Goal: Task Accomplishment & Management: Manage account settings

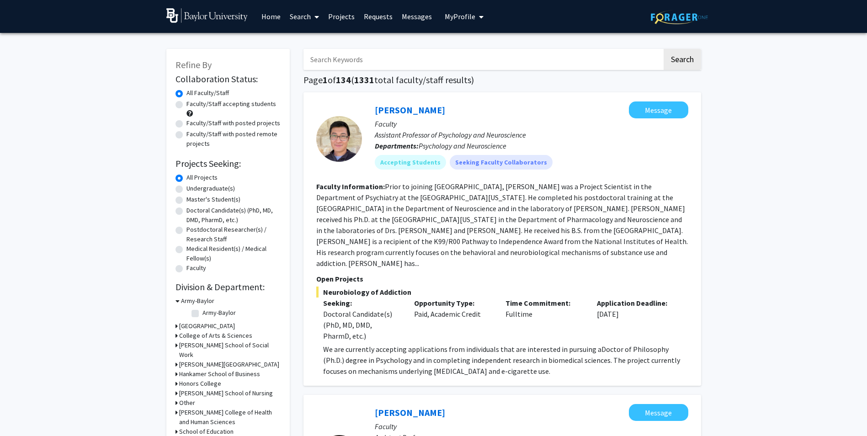
drag, startPoint x: 367, startPoint y: 68, endPoint x: 366, endPoint y: 61, distance: 7.4
click at [367, 68] on input "Search Keywords" at bounding box center [482, 59] width 359 height 21
type input "genetics"
click at [663, 49] on button "Search" at bounding box center [681, 59] width 37 height 21
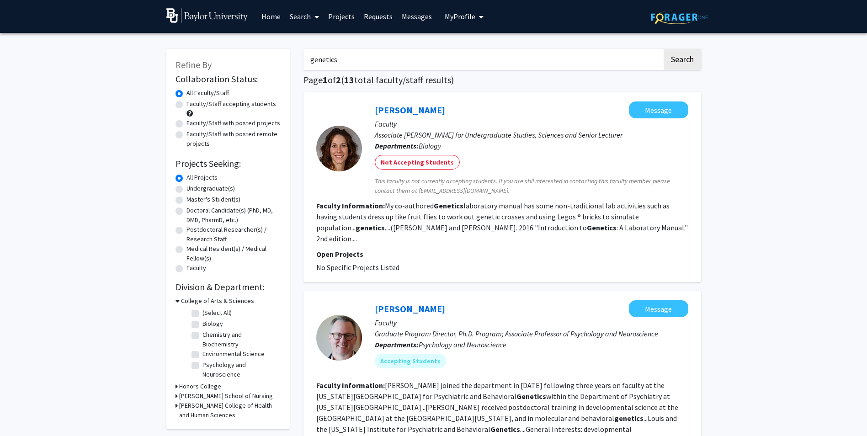
click at [454, 14] on span "My Profile" at bounding box center [460, 16] width 31 height 9
click at [512, 53] on div "[PERSON_NAME] View Profile Account Settings Log Out" at bounding box center [492, 63] width 101 height 61
click at [475, 46] on span "[PERSON_NAME]" at bounding box center [501, 42] width 55 height 10
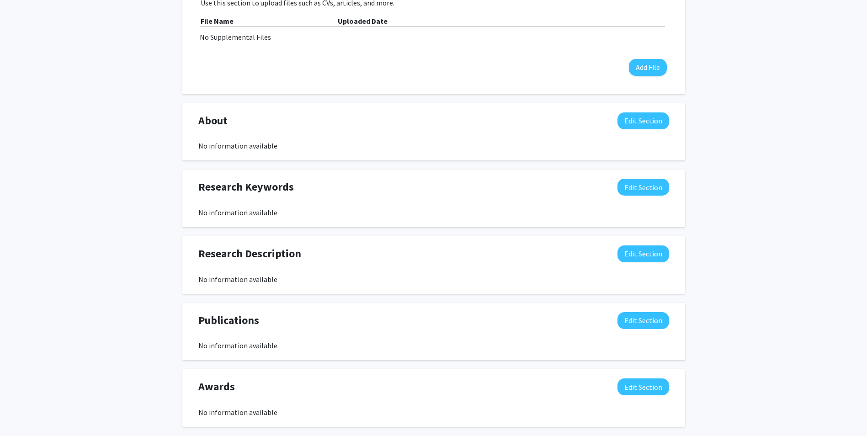
scroll to position [320, 0]
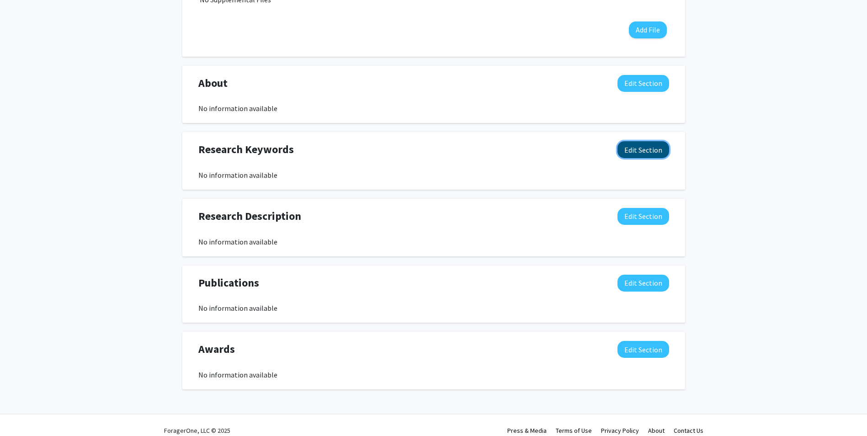
click at [646, 154] on button "Edit Section" at bounding box center [643, 149] width 52 height 17
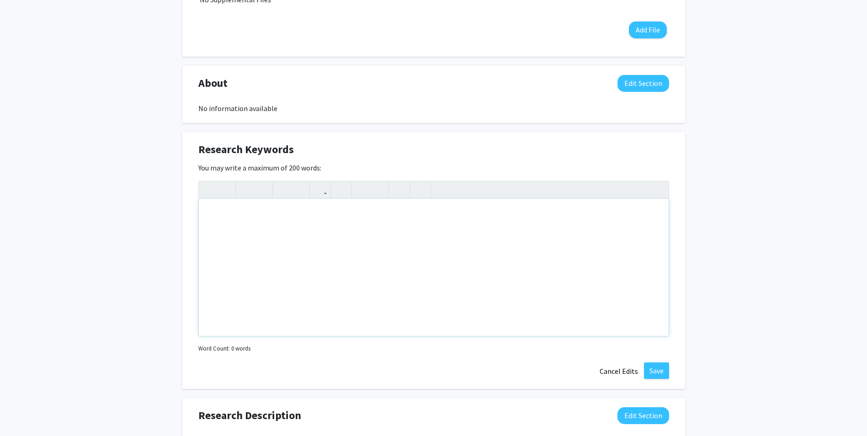
click at [260, 272] on div "Note to users with screen readers: Please deactivate our accessibility plugin f…" at bounding box center [434, 267] width 470 height 137
type textarea "Biology Education Research"
click at [665, 370] on button "Save" at bounding box center [656, 370] width 25 height 16
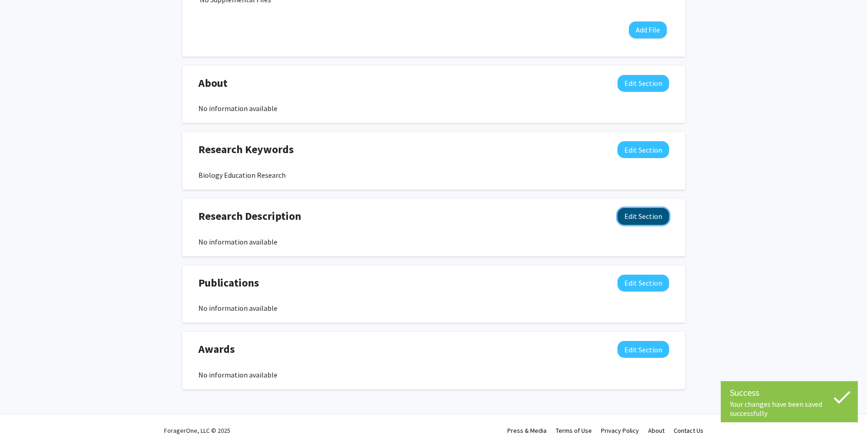
click at [636, 222] on button "Edit Section" at bounding box center [643, 216] width 52 height 17
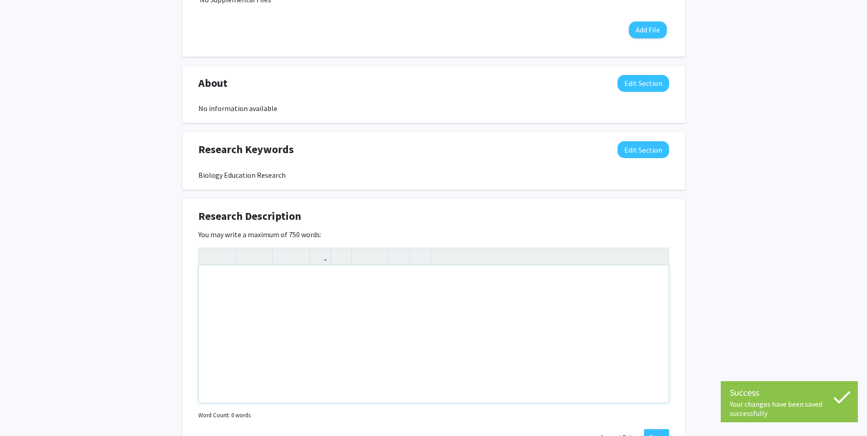
click at [310, 341] on div "Note to users with screen readers: Please deactivate our accessibility plugin f…" at bounding box center [434, 333] width 470 height 137
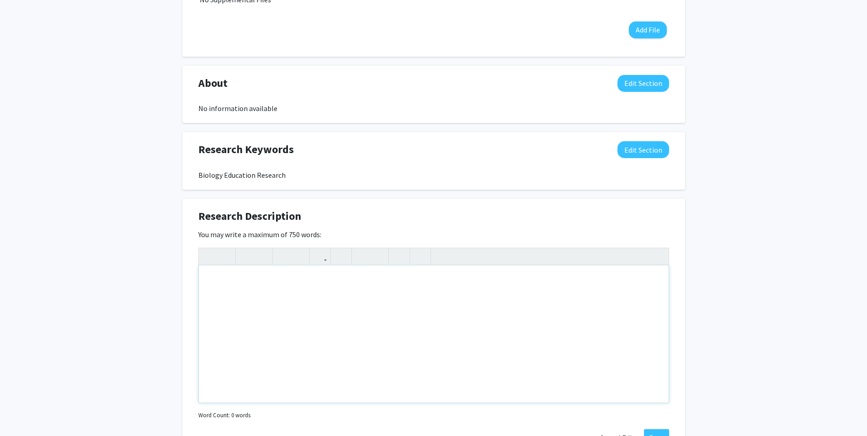
drag, startPoint x: 359, startPoint y: 320, endPoint x: 351, endPoint y: 334, distance: 15.9
click at [358, 321] on div "Note to users with screen readers: Please deactivate our accessibility plugin f…" at bounding box center [434, 333] width 470 height 137
paste div "Note to users with screen readers: Please deactivate our accessibility plugin f…"
type textarea "<p>My research focuses on biology education, particularly on how course design …"
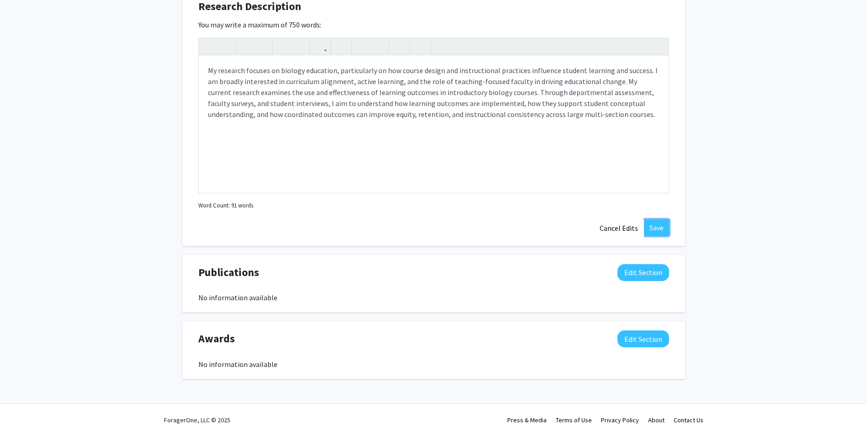
drag, startPoint x: 652, startPoint y: 227, endPoint x: 649, endPoint y: 242, distance: 15.0
click at [652, 227] on button "Save" at bounding box center [656, 227] width 25 height 16
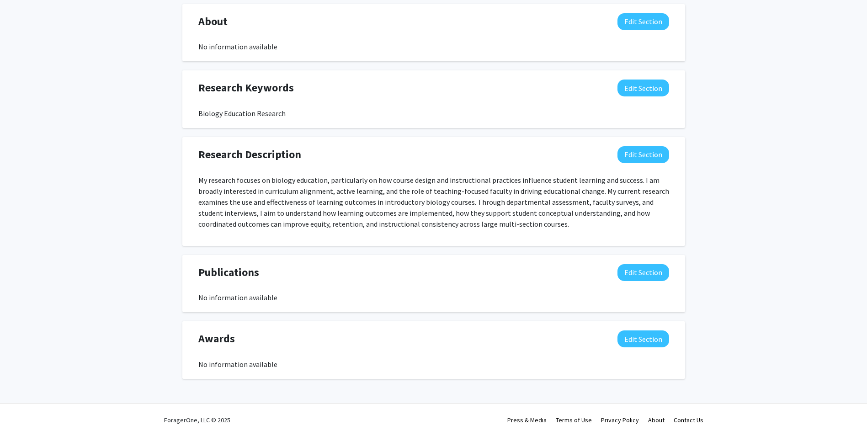
scroll to position [382, 0]
click at [633, 269] on button "Edit Section" at bounding box center [643, 272] width 52 height 17
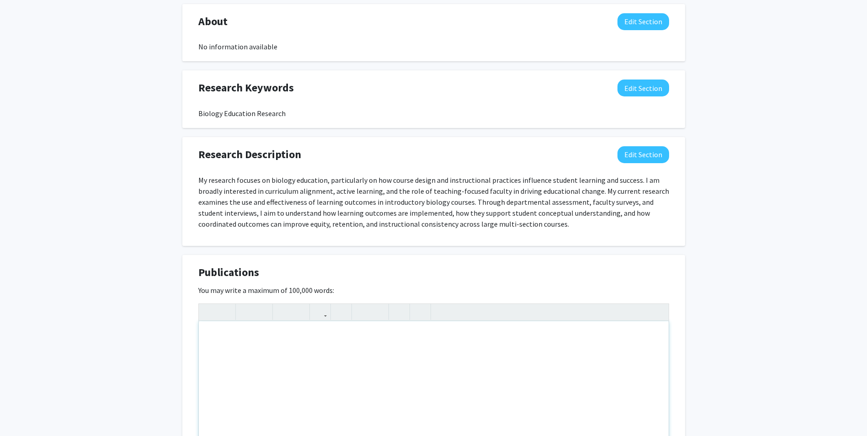
click at [291, 343] on div "Note to users with screen readers: Please deactivate our accessibility plugin f…" at bounding box center [434, 389] width 470 height 137
paste div "Note to users with screen readers: Please deactivate our accessibility plugin f…"
type textarea "<l>Ipsumd, S., Ametc, A. E., Sedd, E., Tempori, U., Labore, E. (7456). Dolorema…"
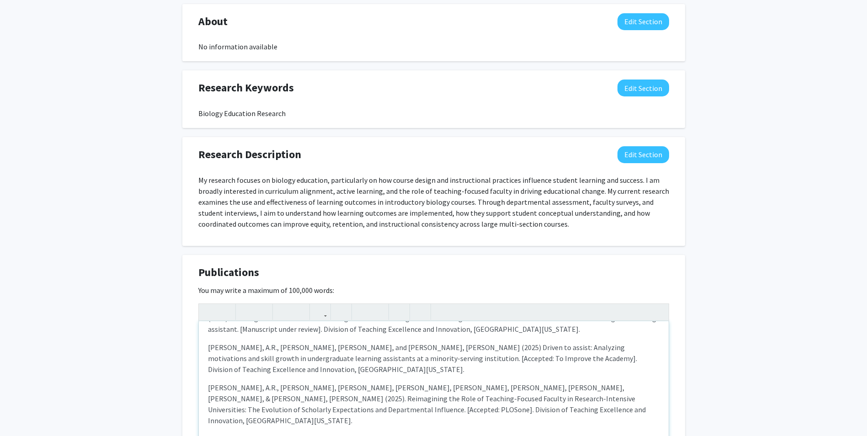
scroll to position [0, 0]
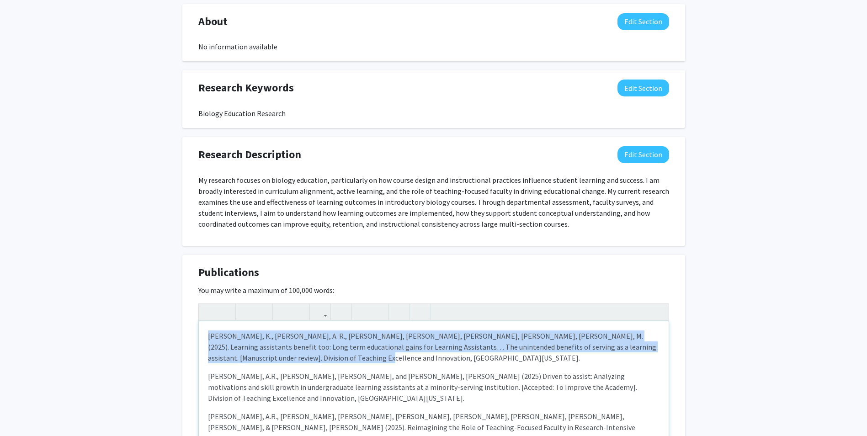
drag, startPoint x: 319, startPoint y: 356, endPoint x: 165, endPoint y: 331, distance: 155.6
click at [165, 331] on div "[PERSON_NAME] Edit Section See Public View help Title: Lecturer Departments: Bi…" at bounding box center [433, 129] width 867 height 956
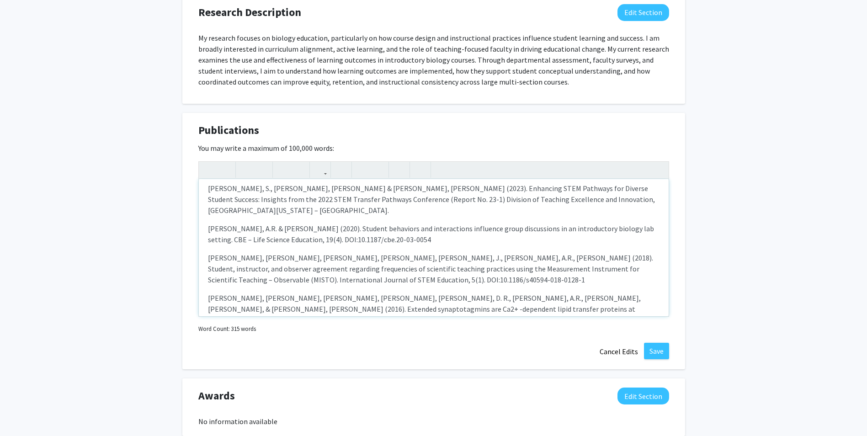
scroll to position [564, 0]
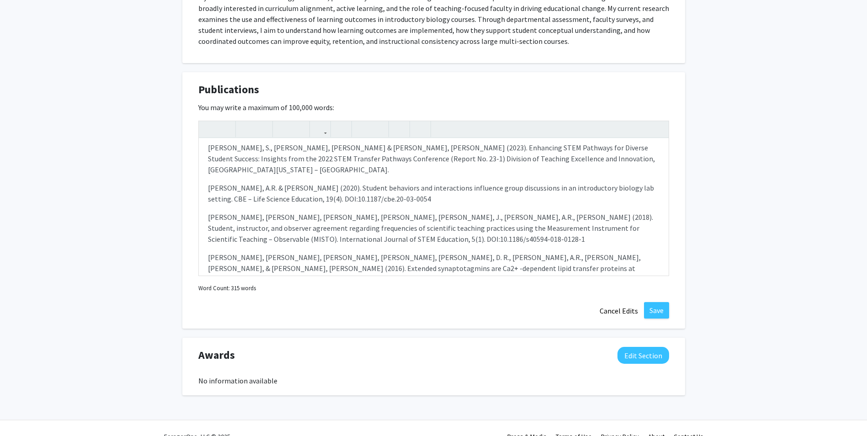
click at [661, 319] on div "Publications Edit Section You may write a maximum of 100,000 words: [PERSON_NAM…" at bounding box center [433, 200] width 503 height 257
click at [662, 314] on button "Save" at bounding box center [656, 310] width 25 height 16
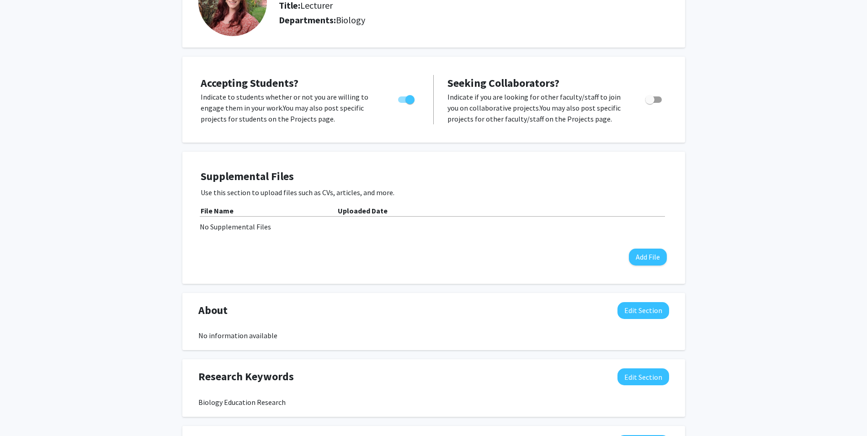
scroll to position [115, 0]
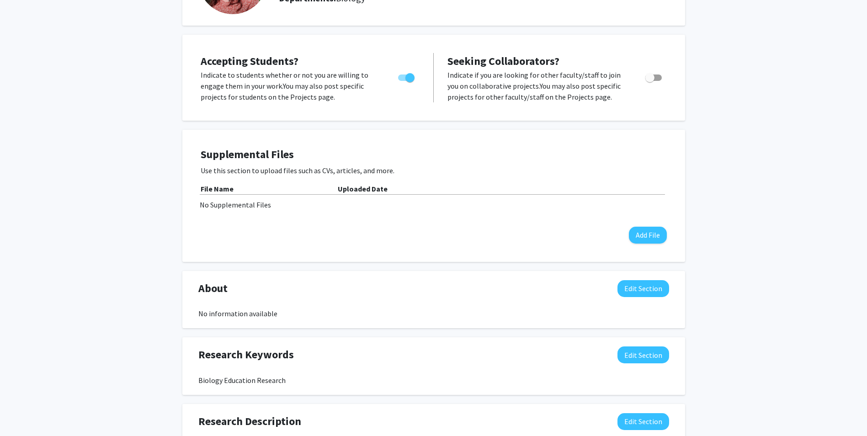
click at [405, 78] on span "Toggle" at bounding box center [409, 77] width 9 height 9
click at [403, 81] on input "Would you like to permit student requests?" at bounding box center [402, 81] width 0 height 0
checkbox input "false"
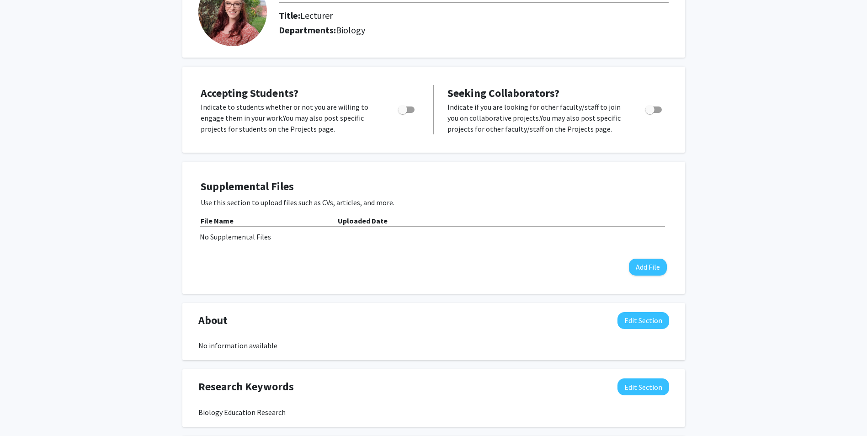
scroll to position [69, 0]
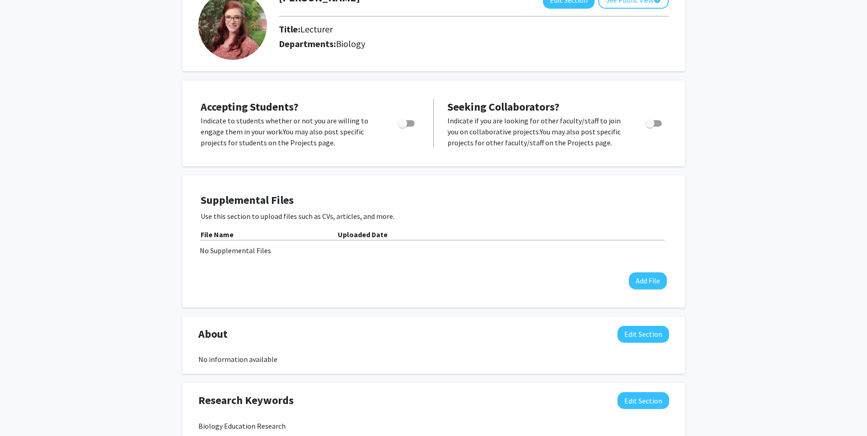
click at [654, 123] on span "Toggle" at bounding box center [649, 123] width 9 height 9
click at [650, 127] on input "Toggle" at bounding box center [649, 127] width 0 height 0
checkbox input "true"
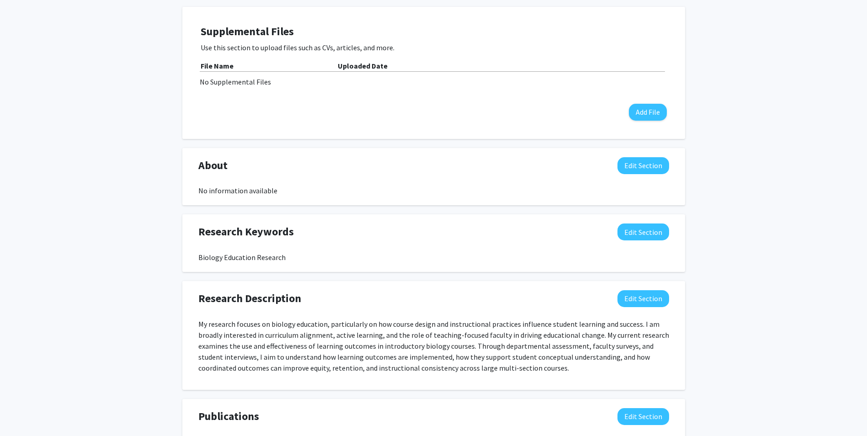
scroll to position [252, 0]
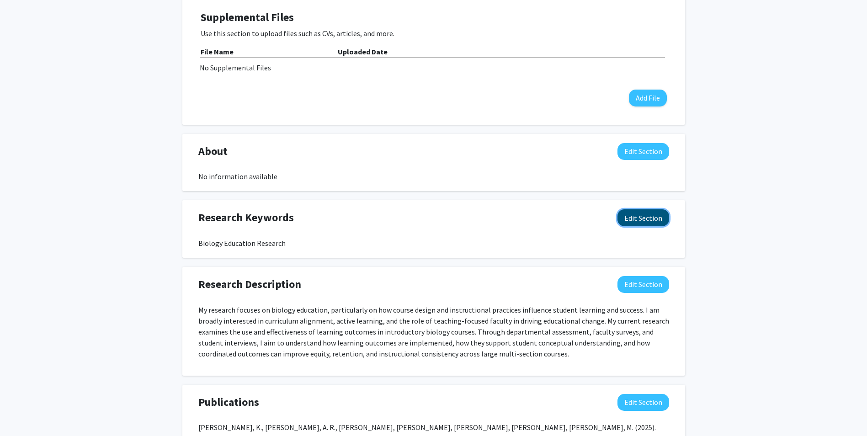
click at [641, 213] on button "Edit Section" at bounding box center [643, 217] width 52 height 17
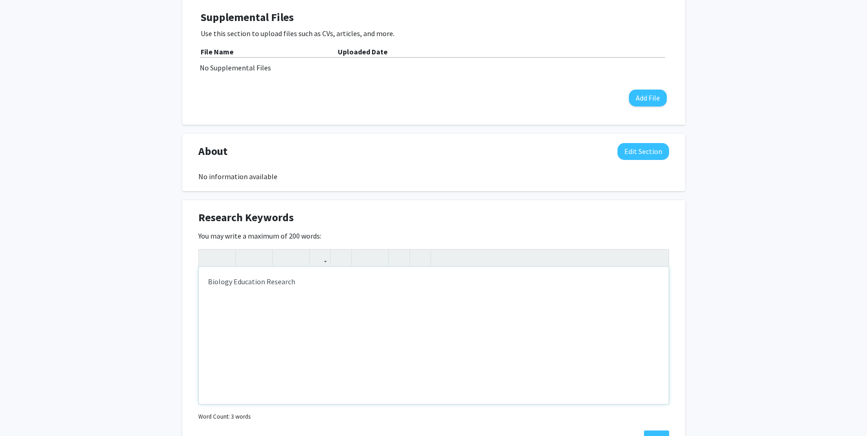
click at [338, 281] on div "Biology Education Research" at bounding box center [434, 335] width 470 height 137
type textarea "Biology Education Research, Discipline-based Education Research"
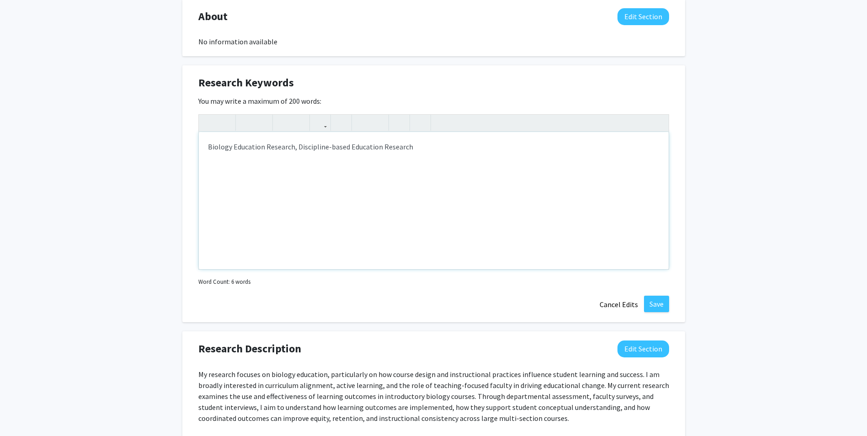
scroll to position [389, 0]
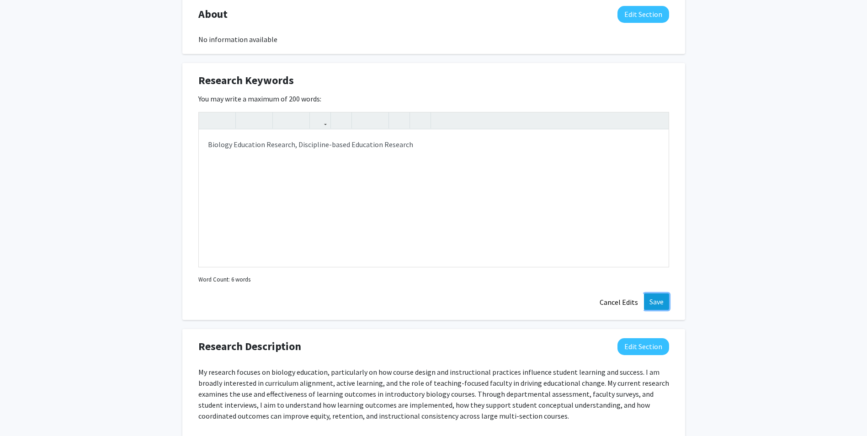
click at [664, 304] on button "Save" at bounding box center [656, 301] width 25 height 16
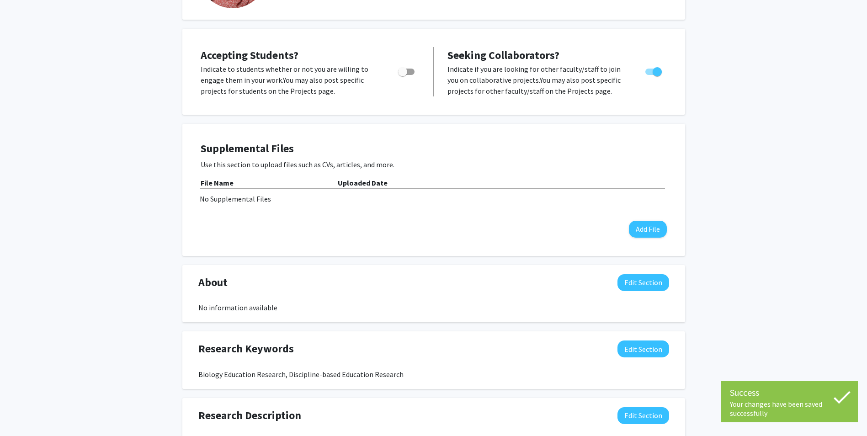
scroll to position [0, 0]
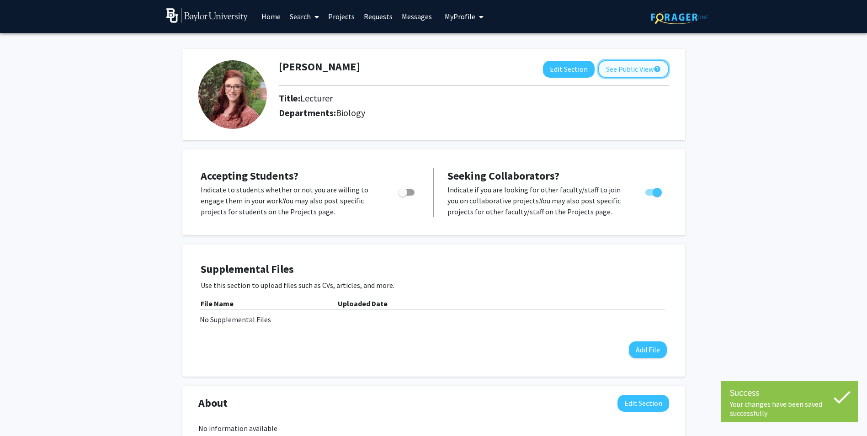
click at [625, 69] on button "See Public View help" at bounding box center [633, 68] width 70 height 17
